Goal: Information Seeking & Learning: Learn about a topic

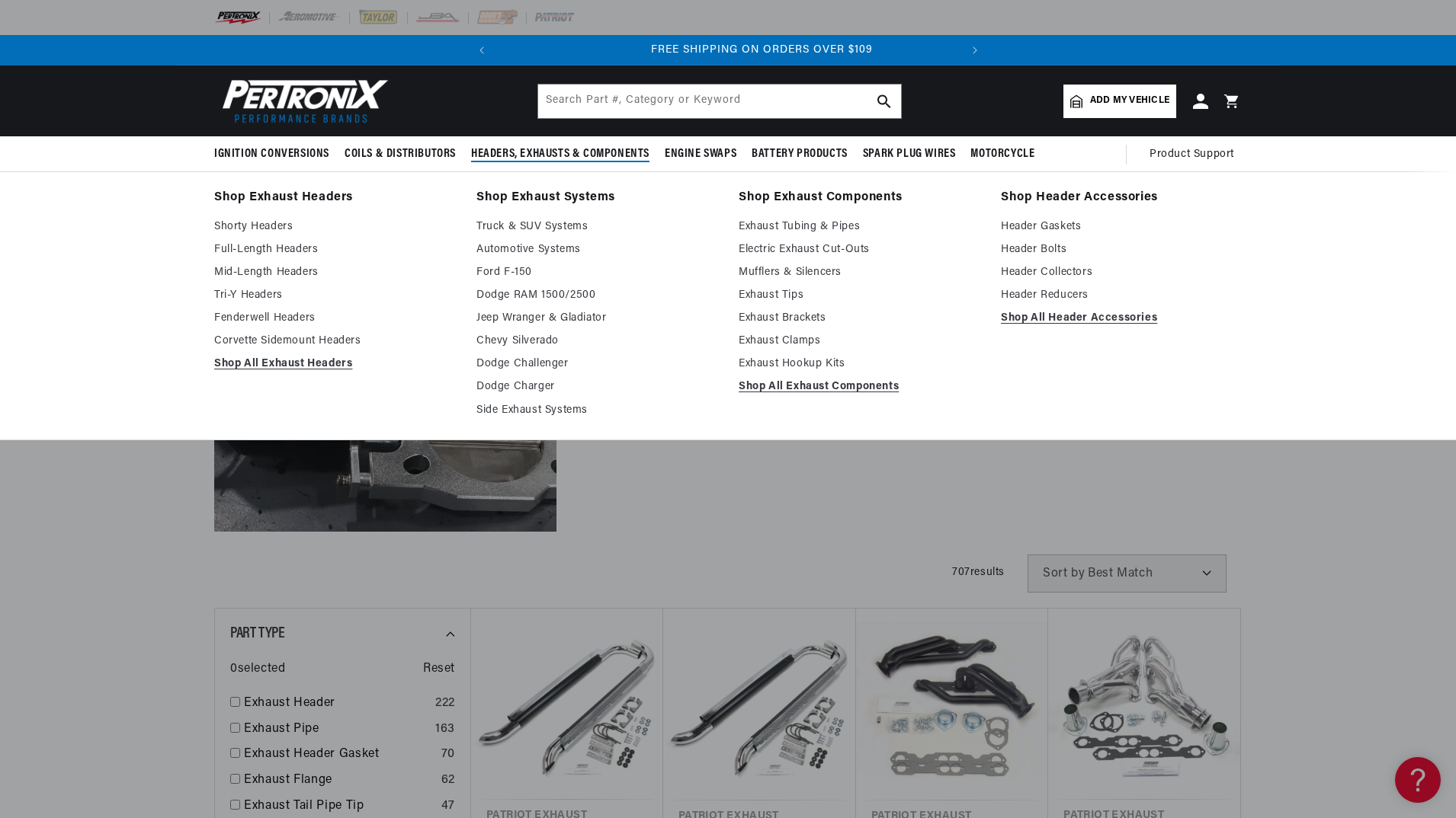
scroll to position [0, 462]
click at [284, 223] on link "Shorty Headers" at bounding box center [334, 227] width 241 height 19
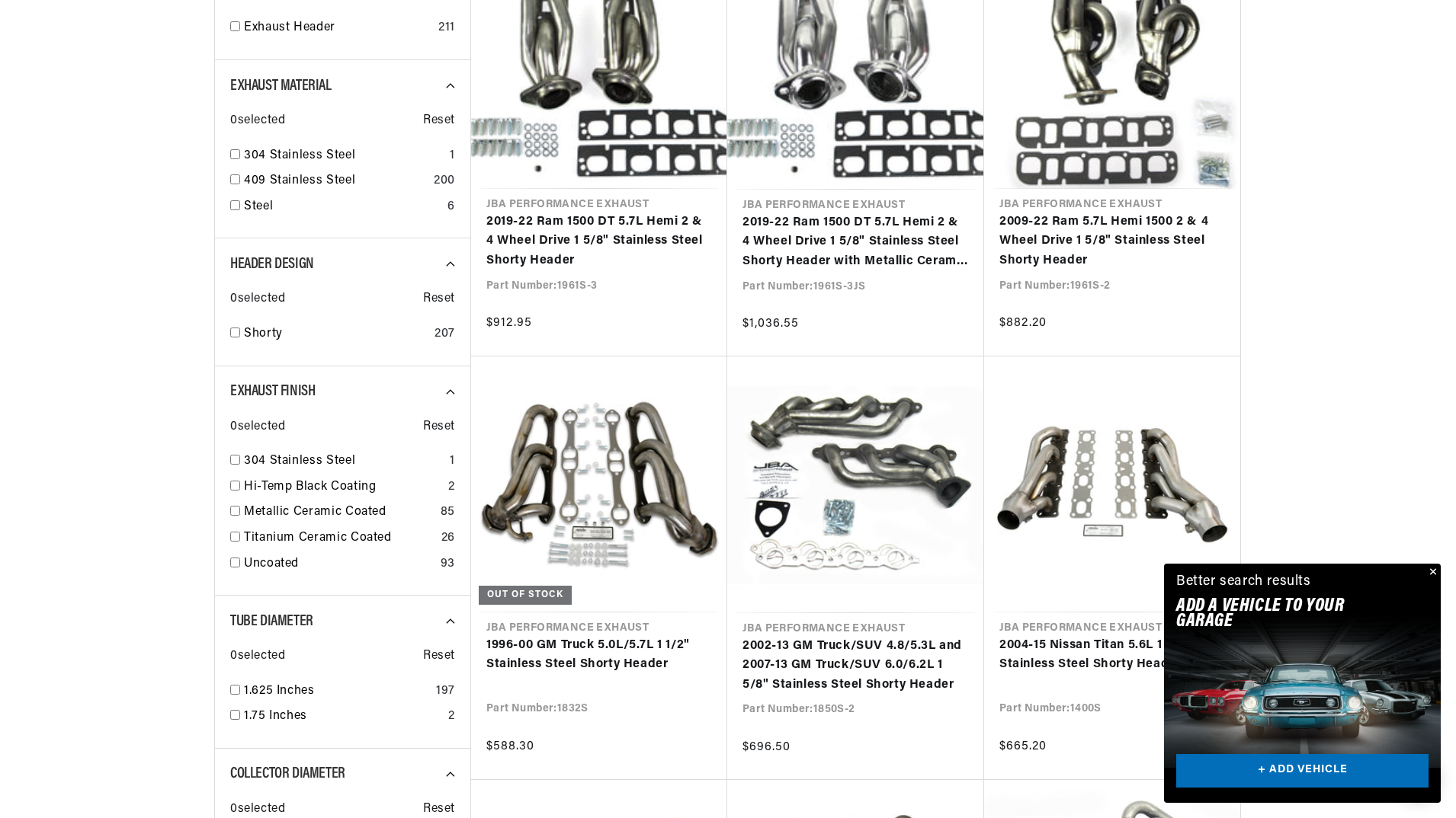
scroll to position [762, 0]
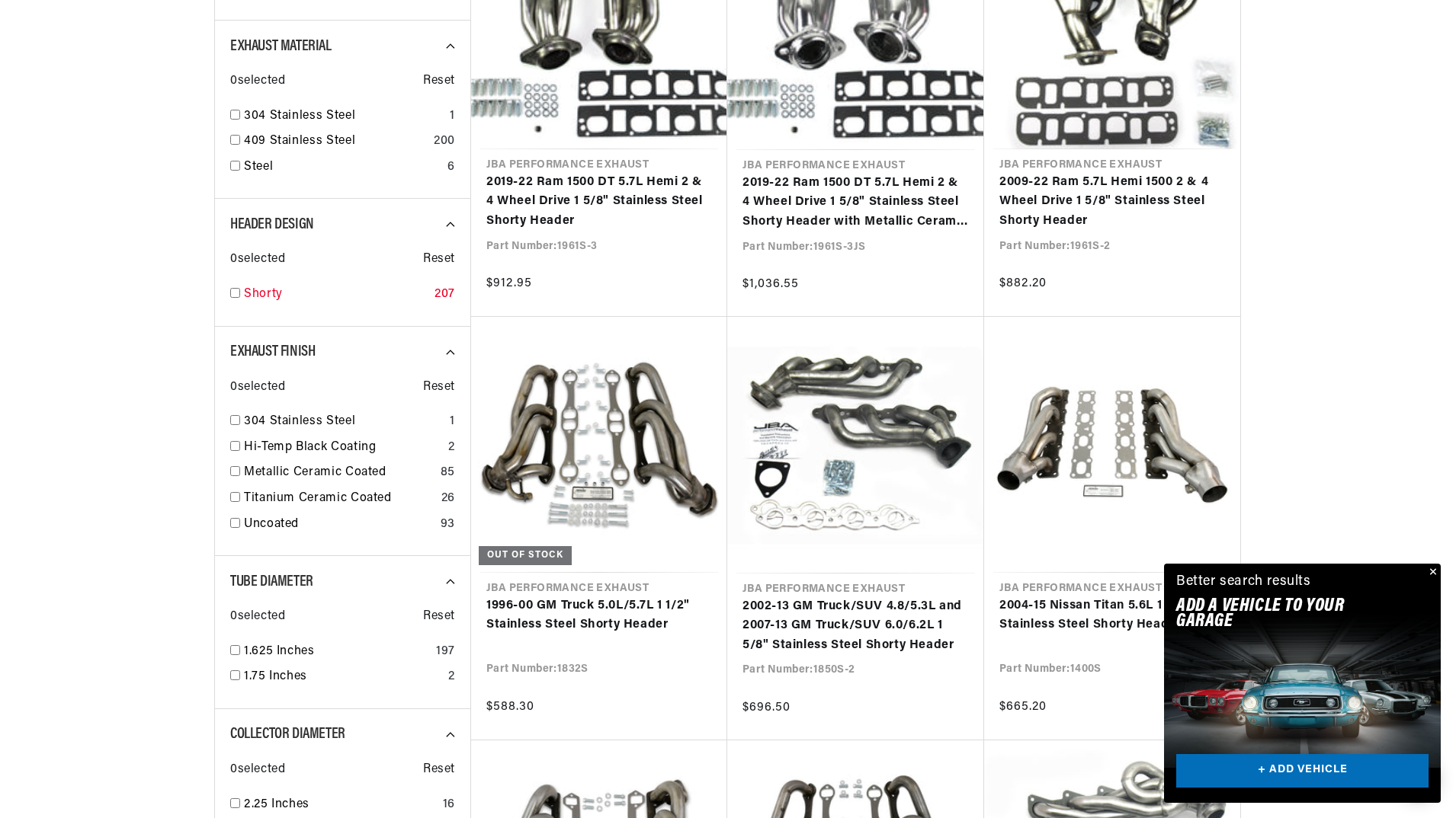
click at [239, 293] on input "checkbox" at bounding box center [235, 293] width 10 height 10
checkbox input "true"
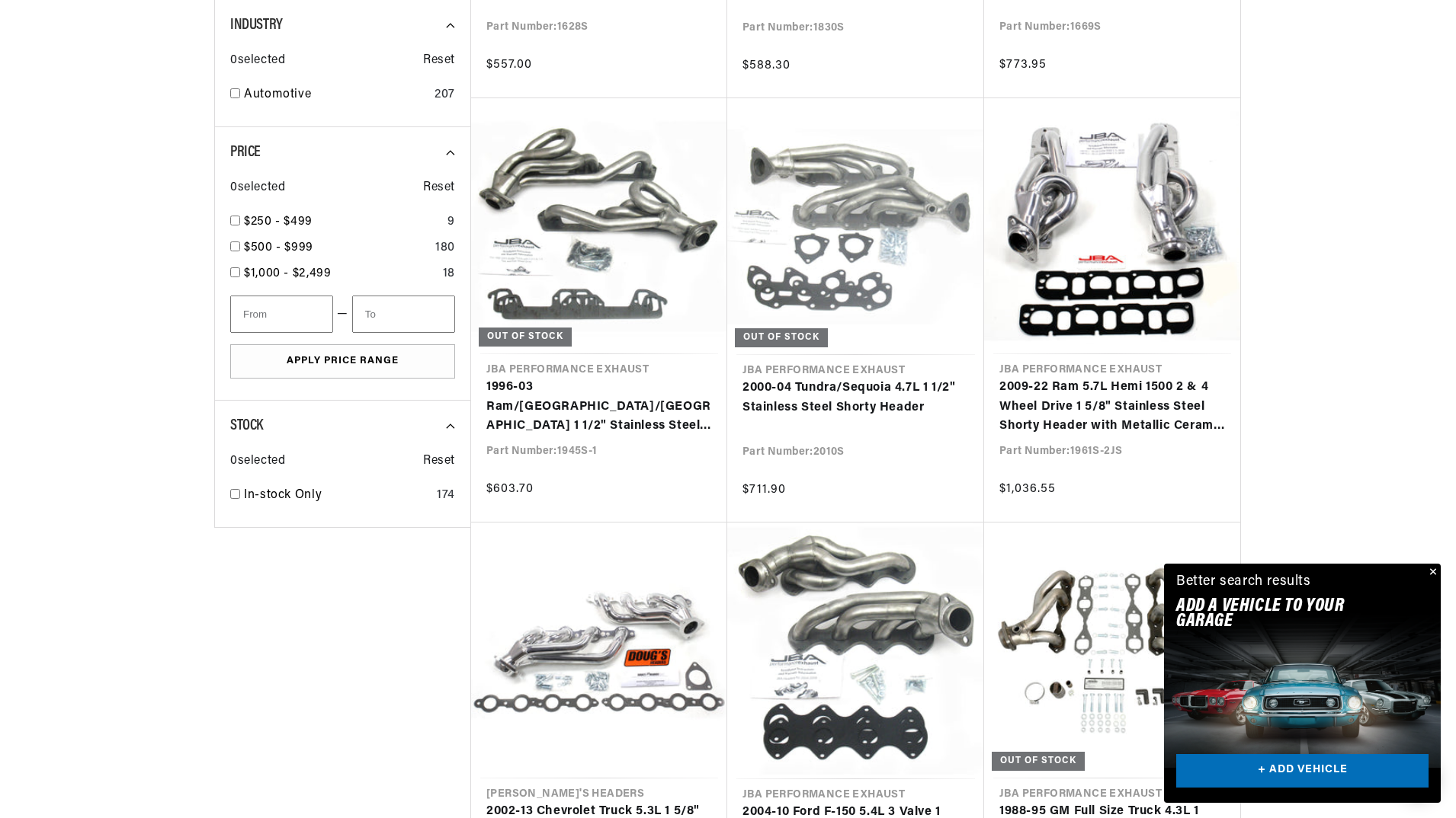
scroll to position [0, 462]
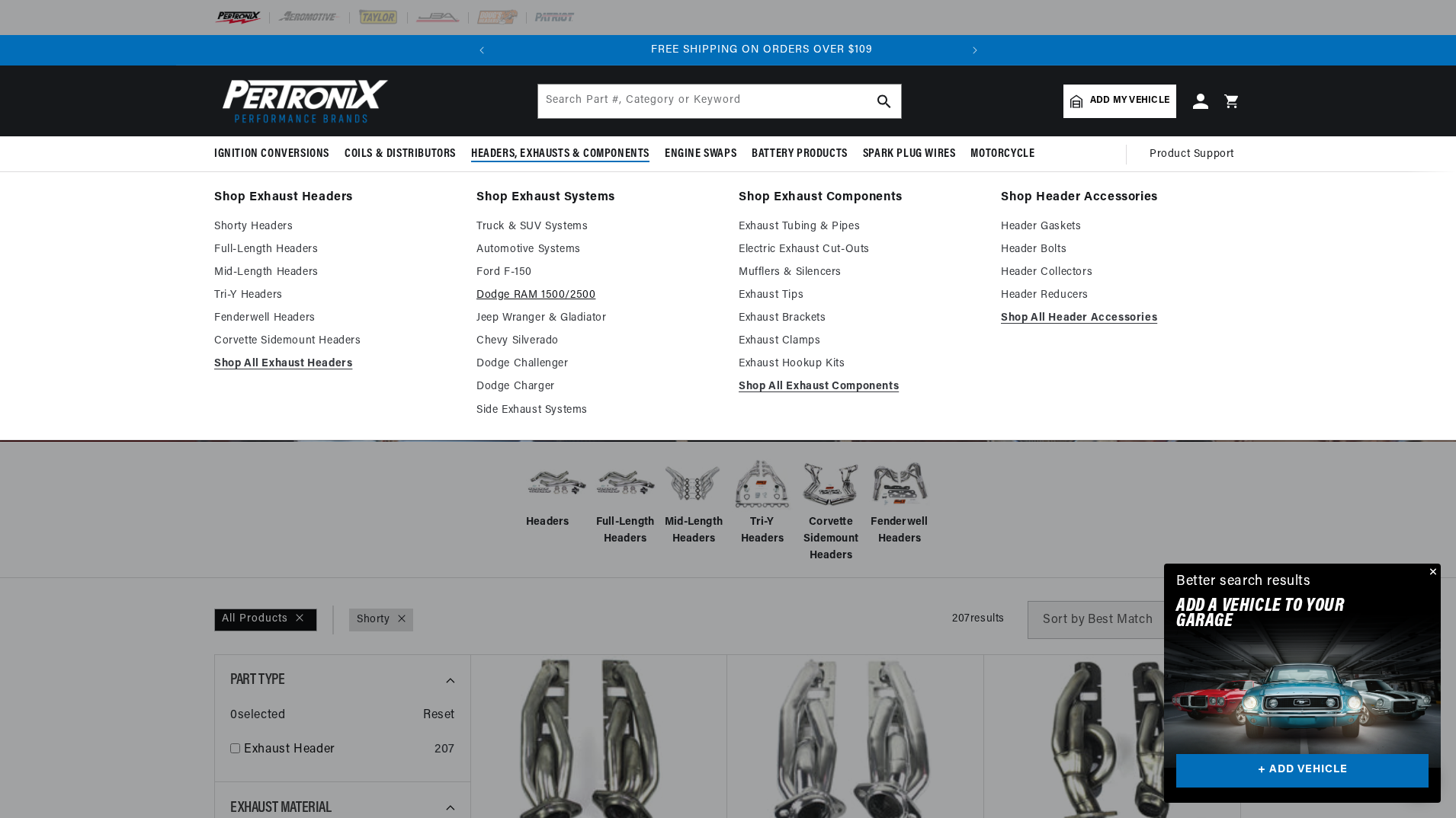
scroll to position [0, 462]
click at [508, 294] on link "Dodge RAM 1500/2500" at bounding box center [596, 295] width 241 height 19
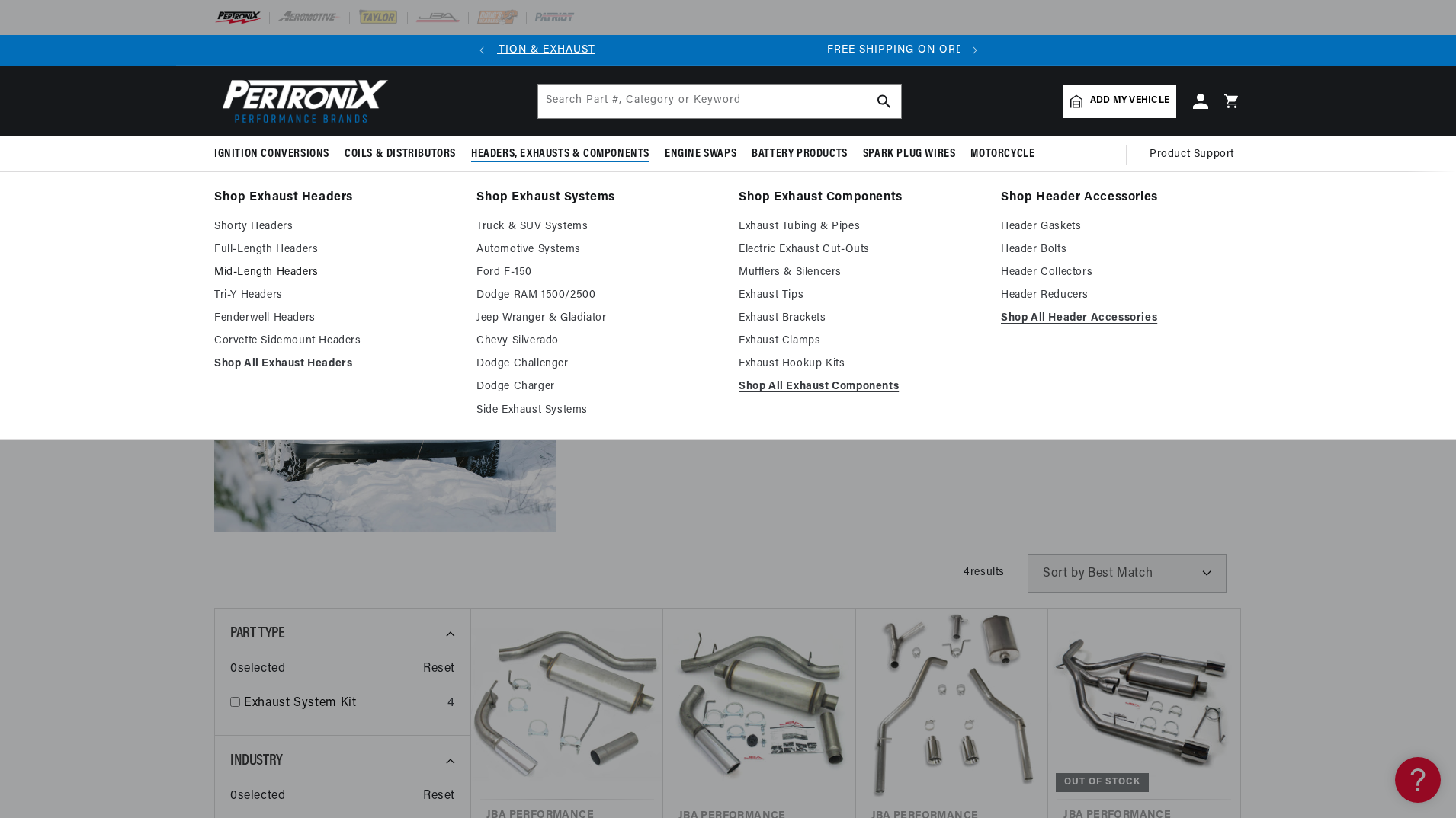
scroll to position [0, 462]
click at [273, 270] on link "Mid-Length Headers" at bounding box center [334, 272] width 241 height 19
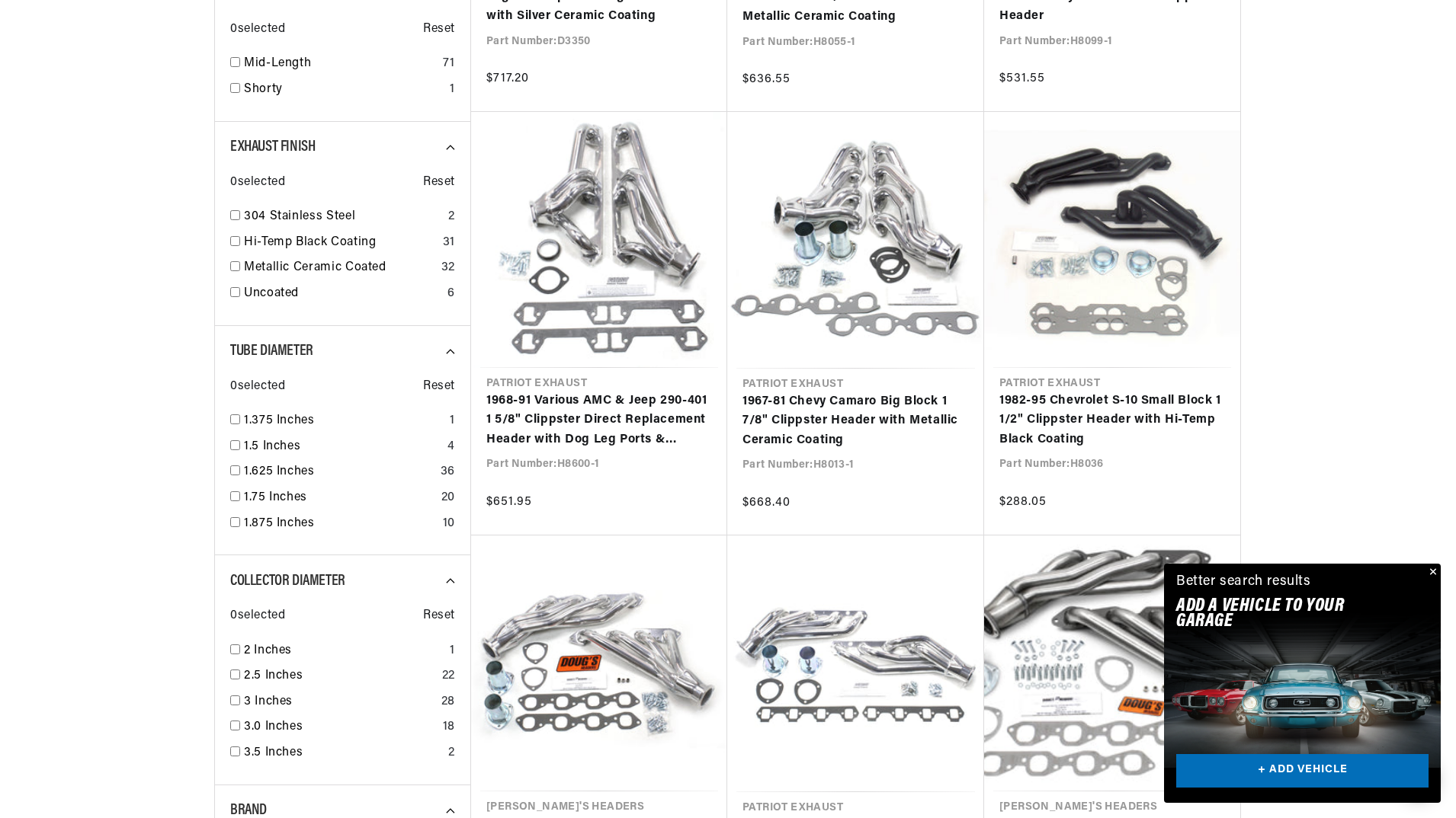
scroll to position [1067, 0]
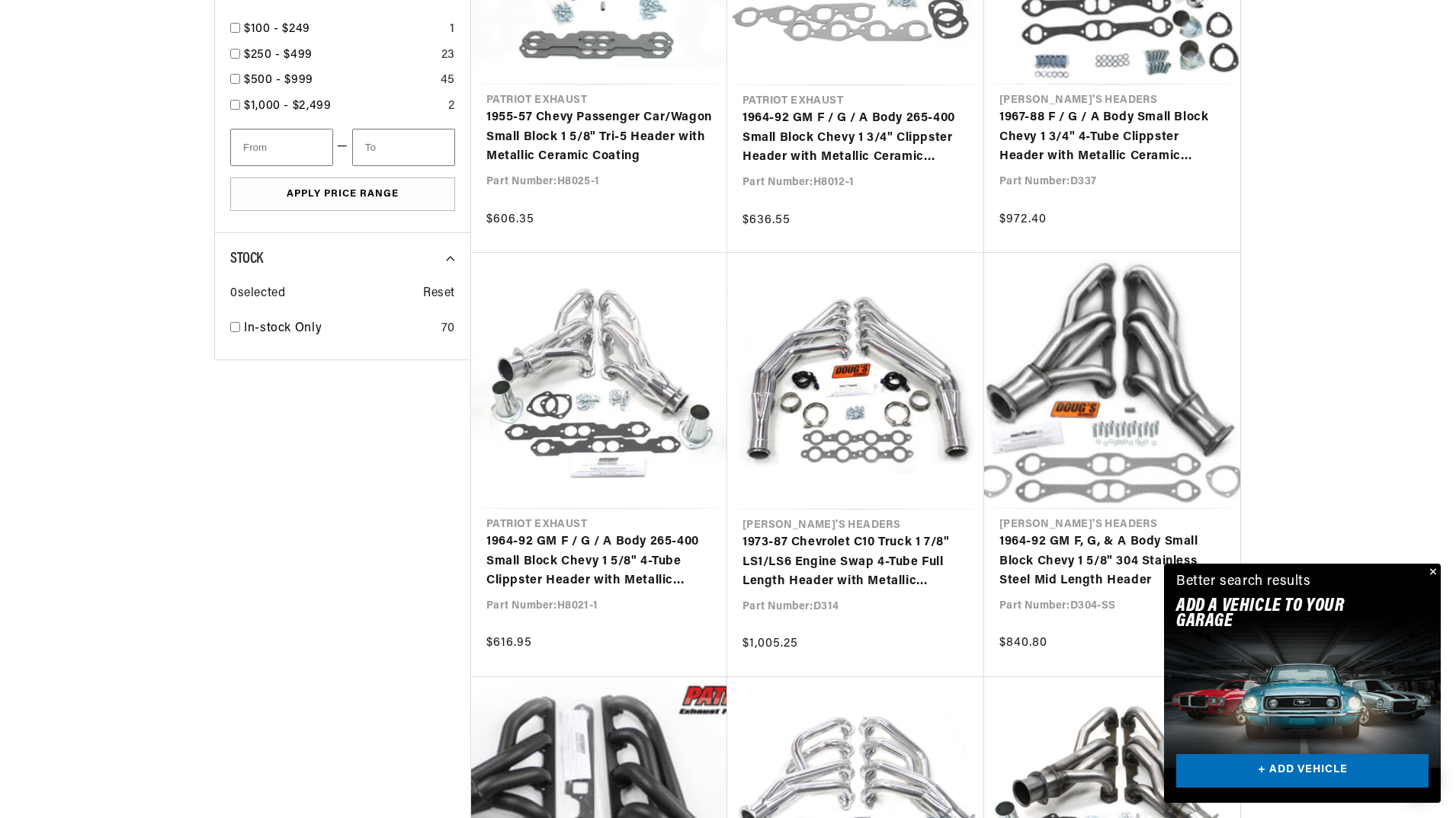
scroll to position [2134, 0]
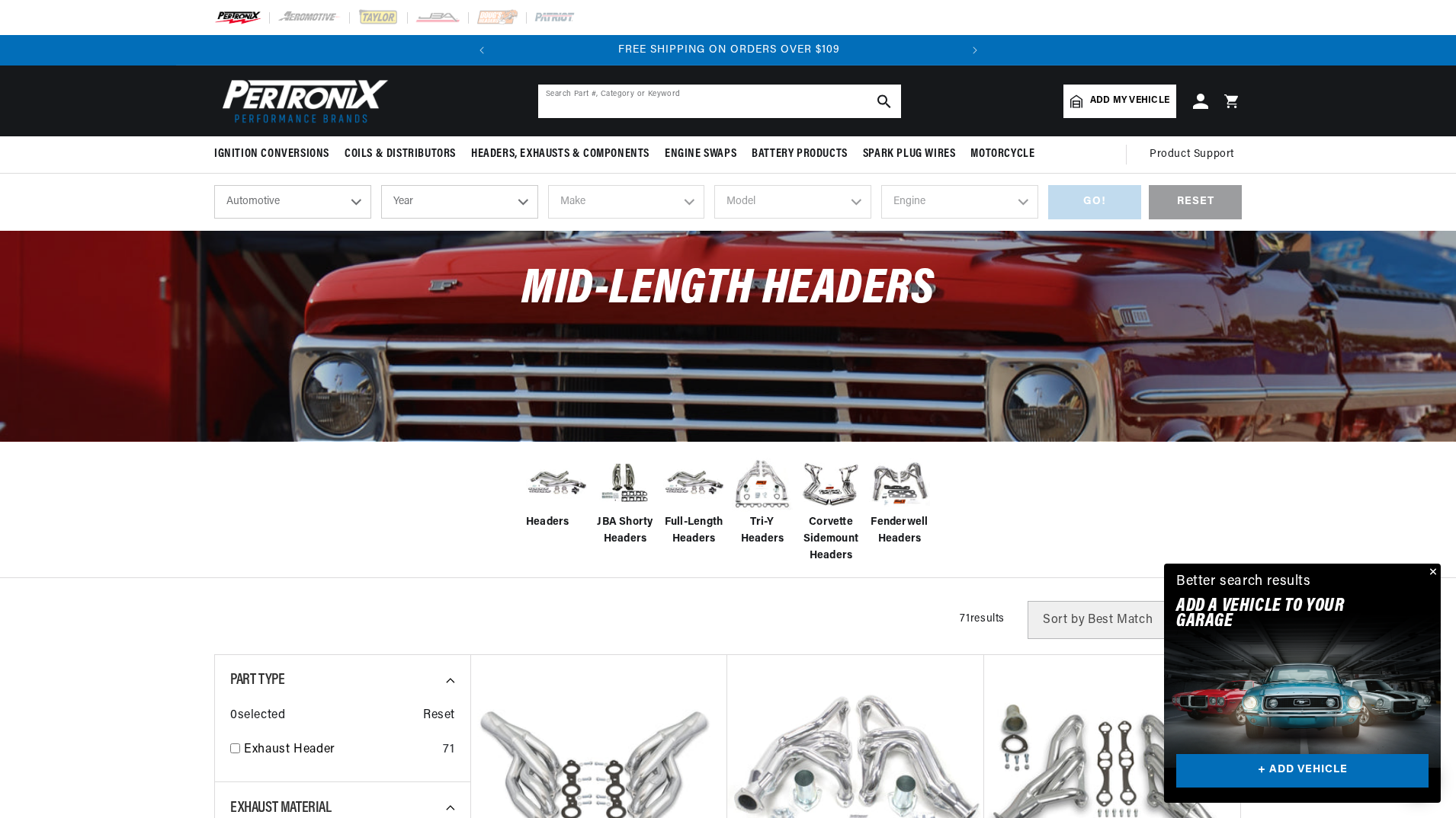
click at [597, 108] on input "text" at bounding box center [719, 101] width 362 height 33
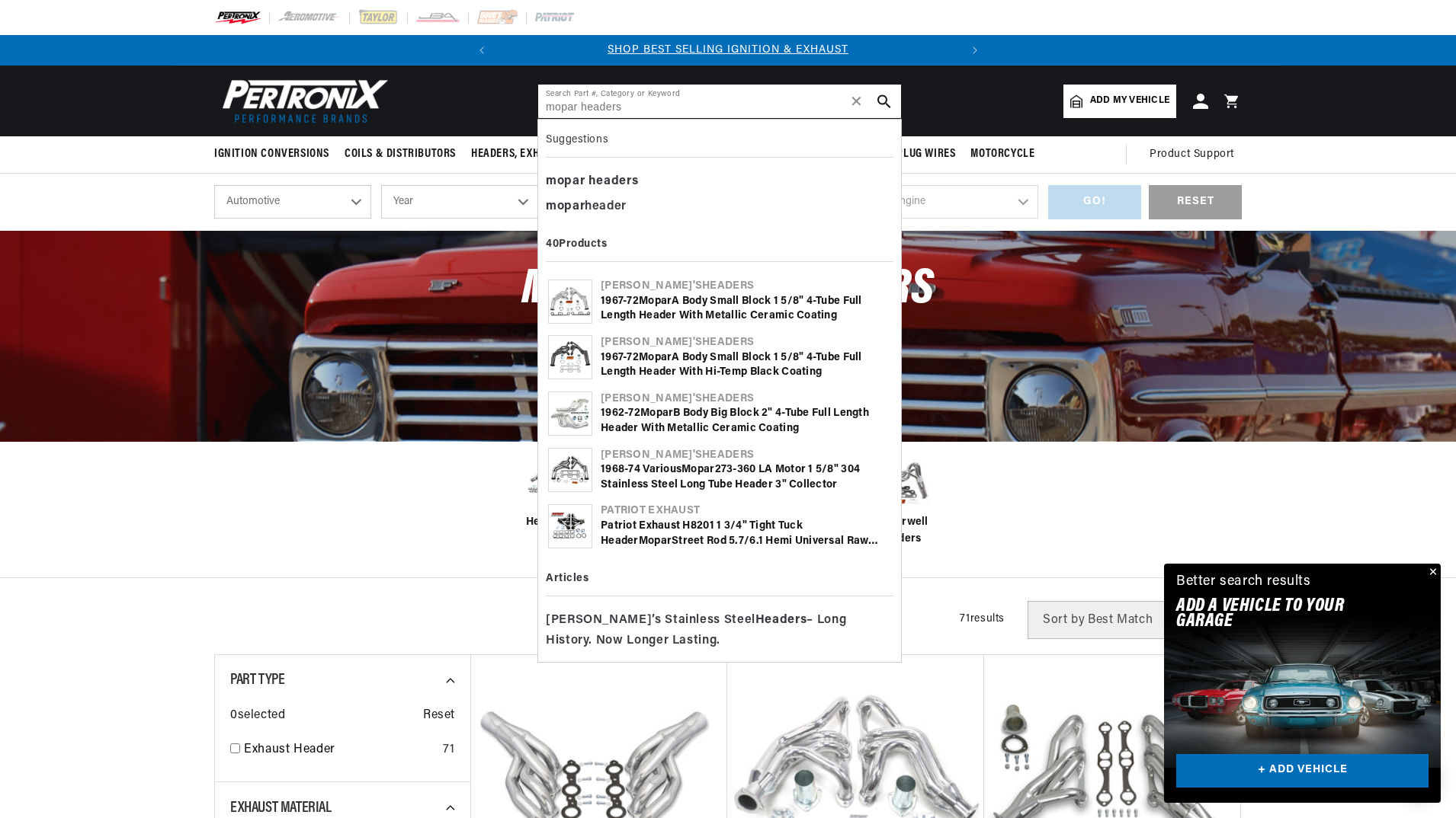
type input "mopar headers"
click at [571, 525] on img at bounding box center [570, 526] width 42 height 29
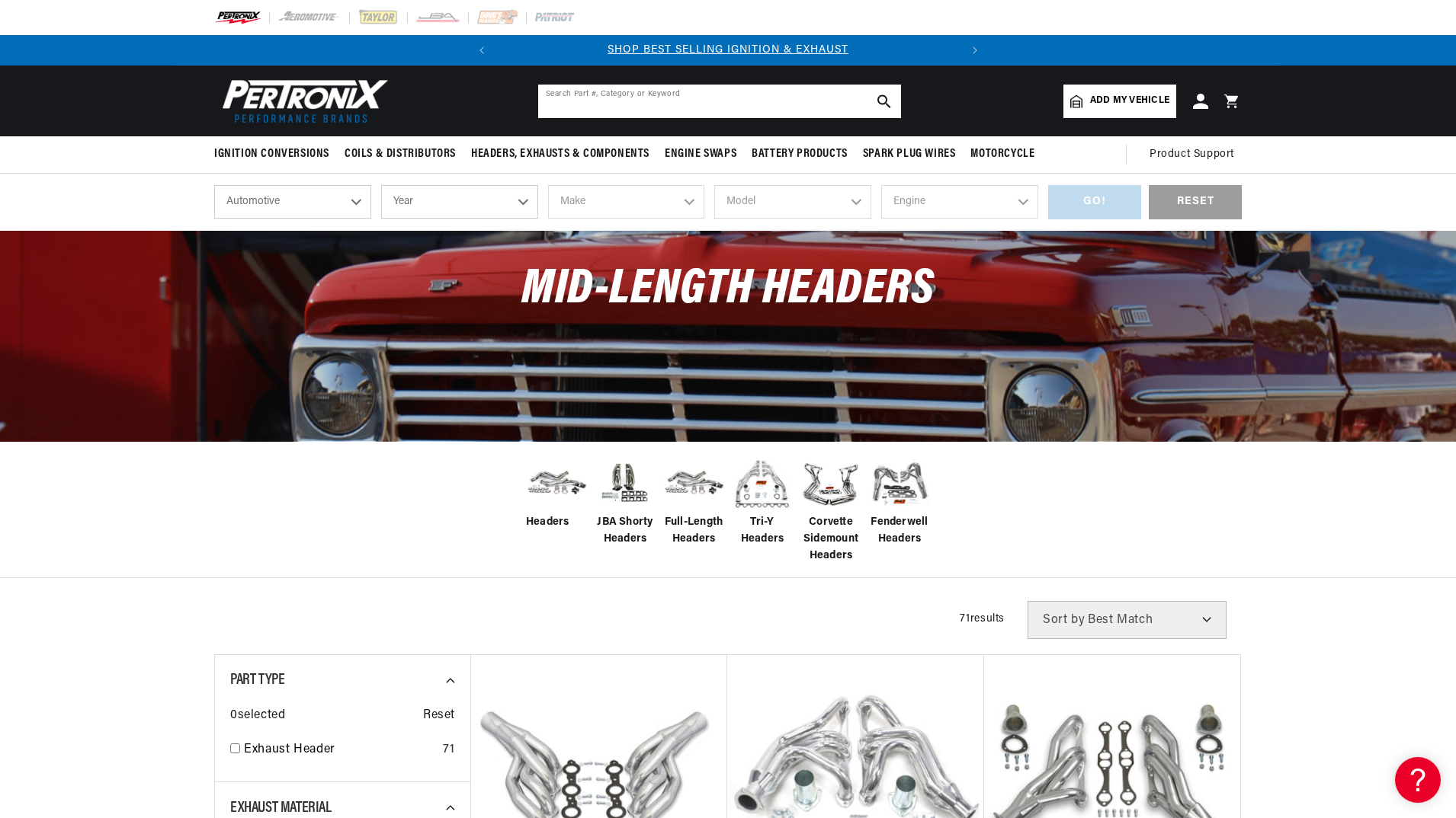
click at [609, 95] on input "text" at bounding box center [719, 101] width 362 height 33
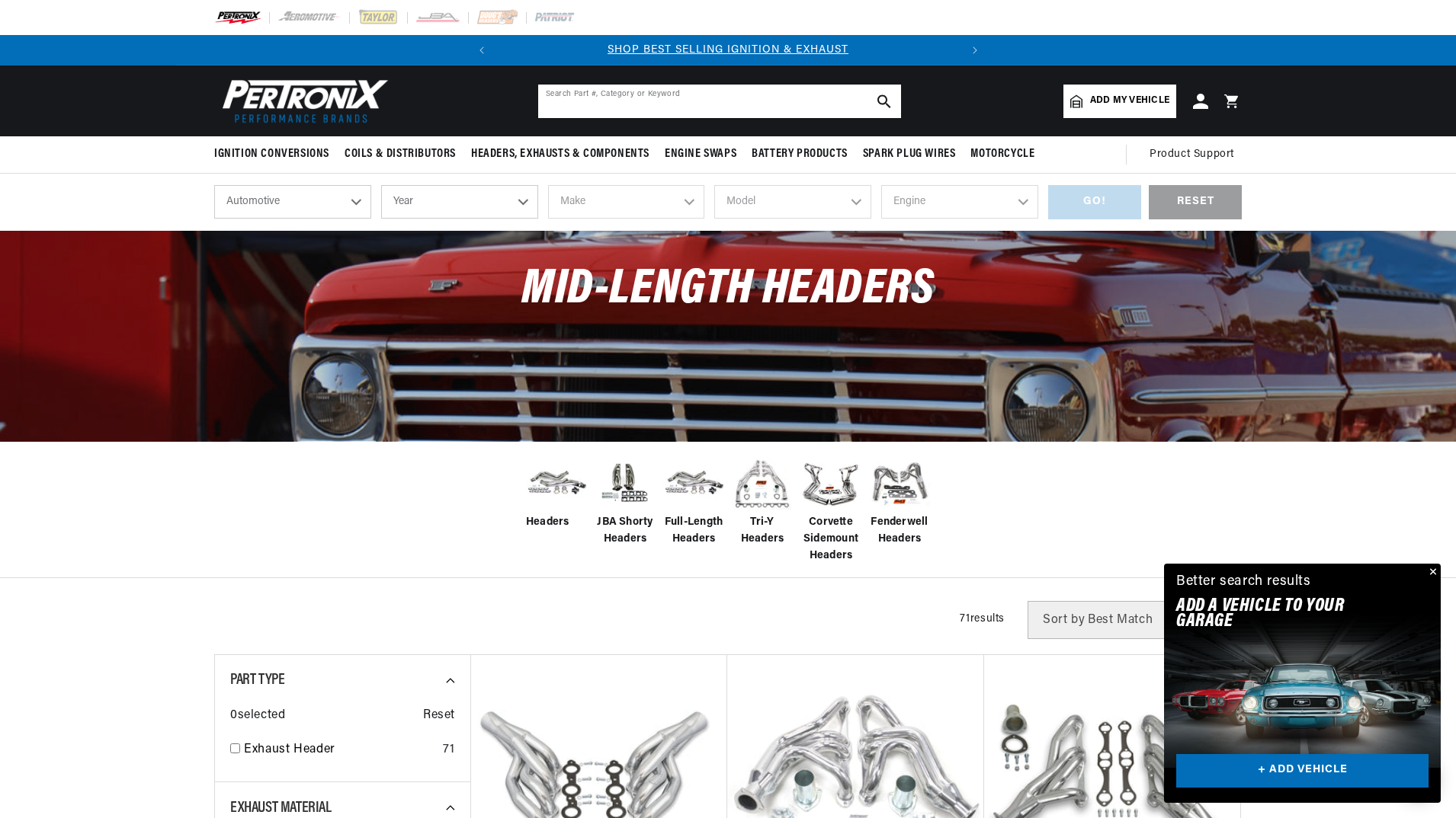
click at [560, 99] on input "text" at bounding box center [719, 101] width 362 height 33
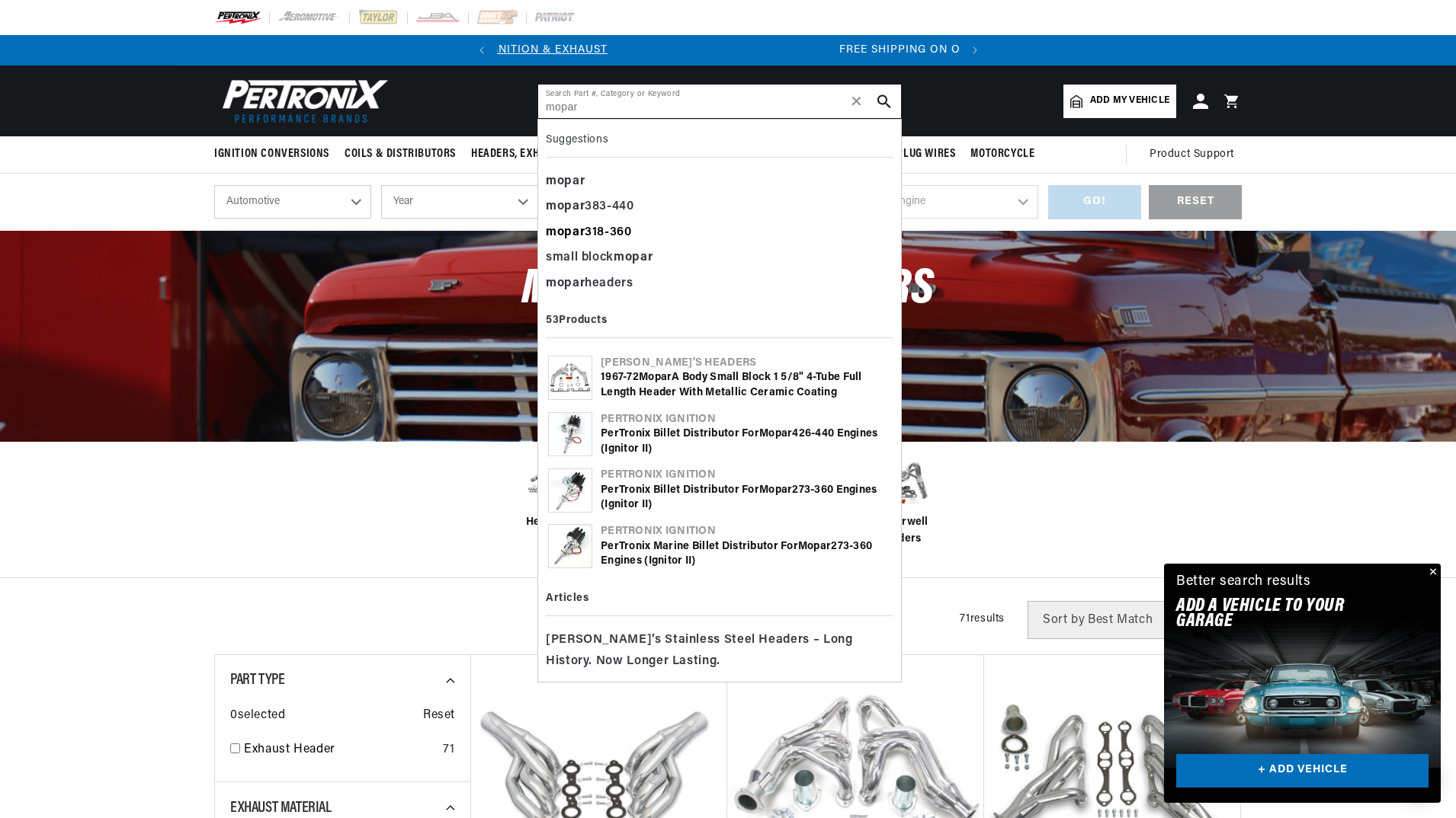
scroll to position [0, 49]
type input "mopar"
click at [599, 232] on div "mopar 318-360" at bounding box center [720, 233] width 347 height 26
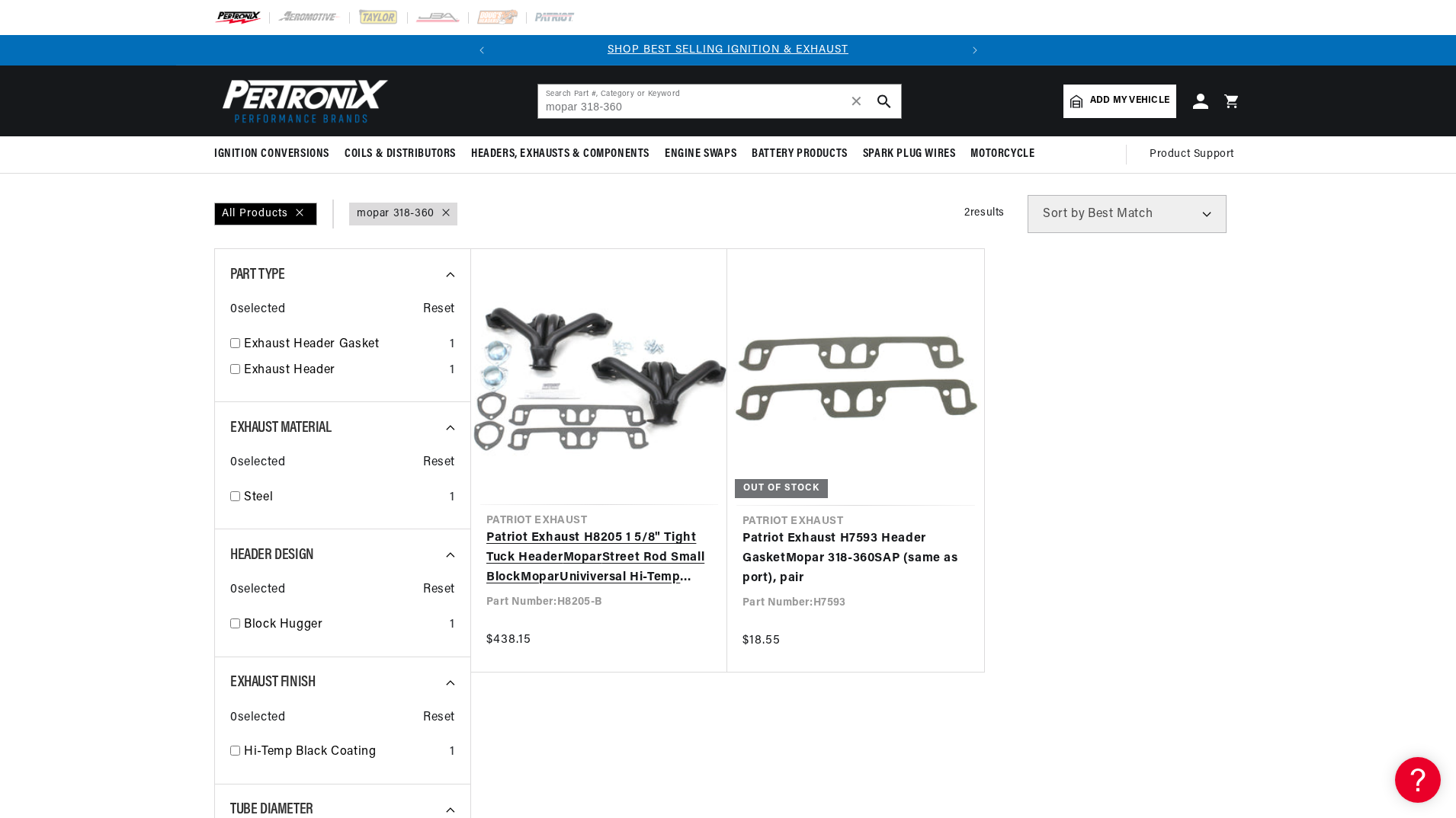
click at [543, 529] on link "Patriot Exhaust H8205 1 5/8" Tight Tuck Header [GEOGRAPHIC_DATA] Rod Small Bloc…" at bounding box center [600, 558] width 226 height 59
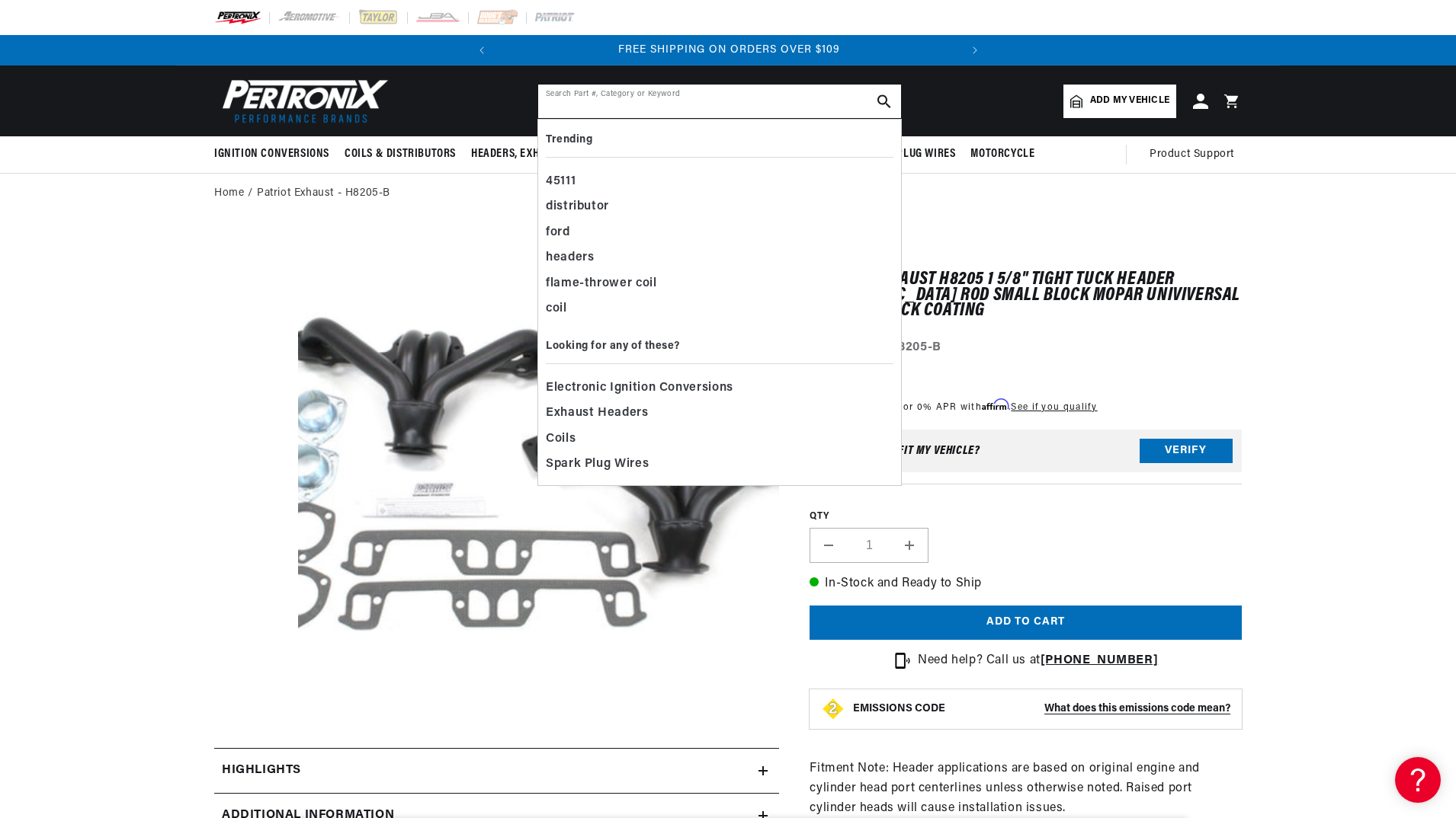
click at [618, 100] on input "text" at bounding box center [719, 101] width 362 height 33
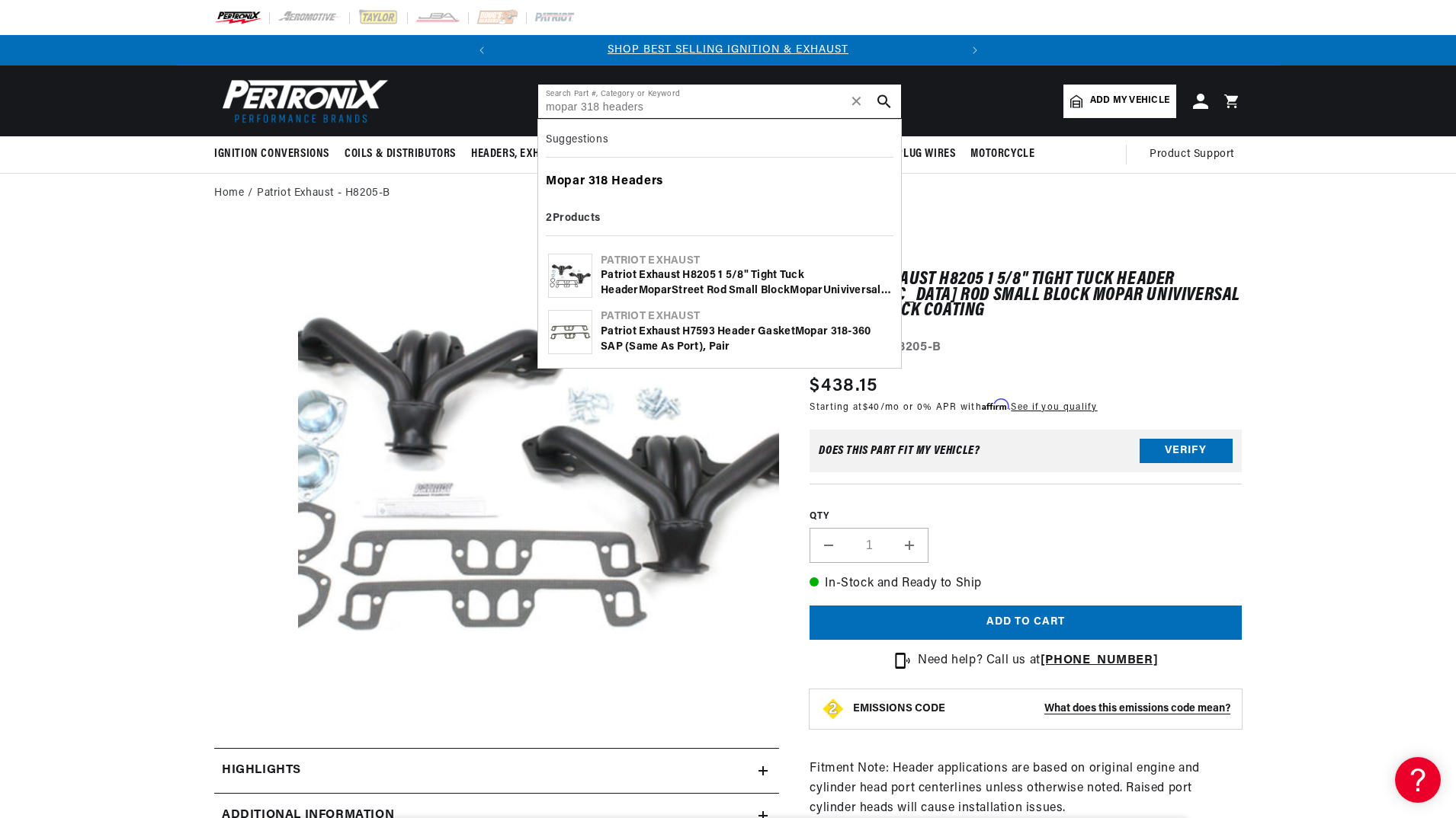
type input "mopar 318 headers"
click at [644, 177] on b "Headers" at bounding box center [637, 182] width 51 height 12
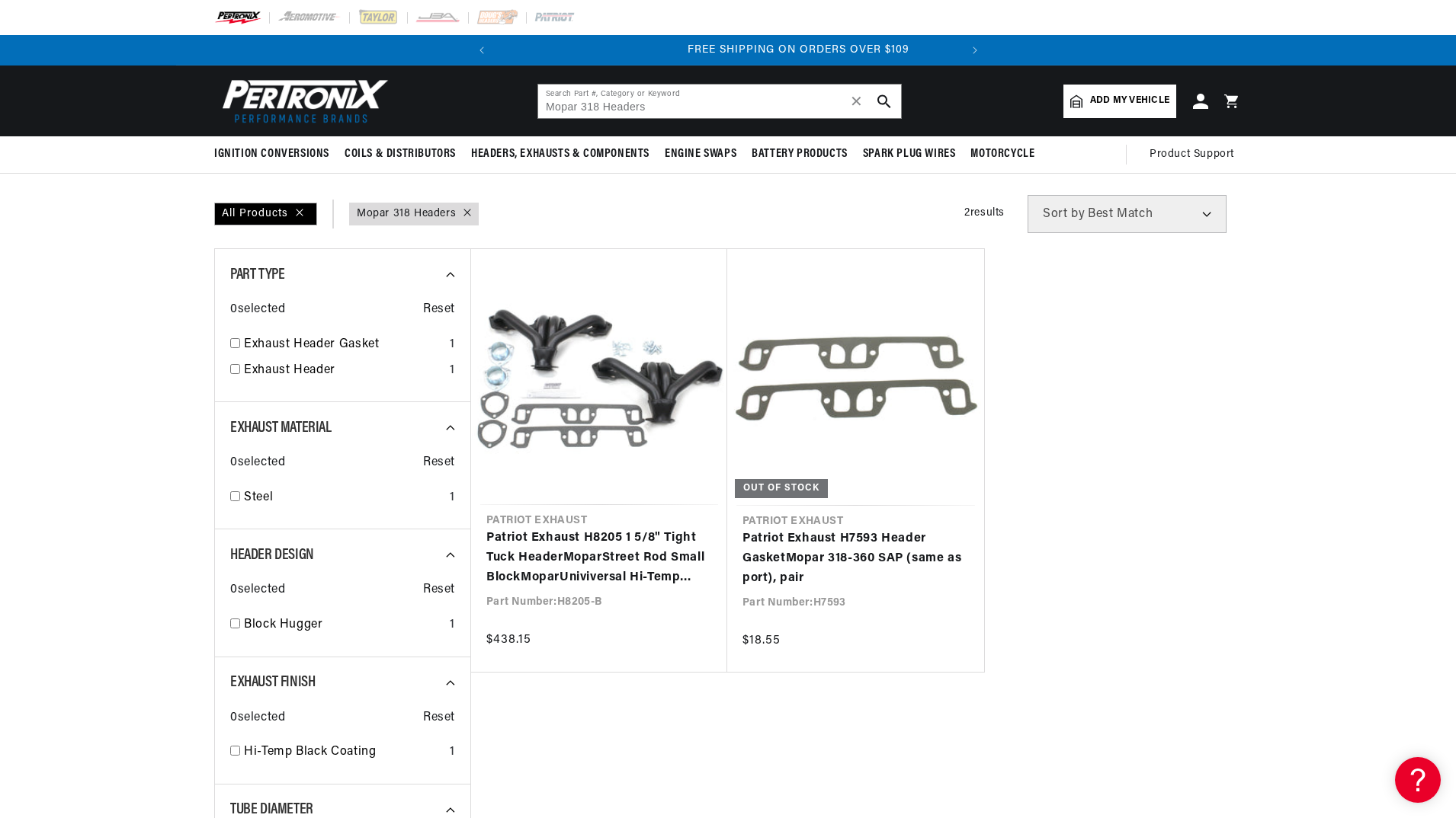
scroll to position [0, 462]
